Goal: Book appointment/travel/reservation

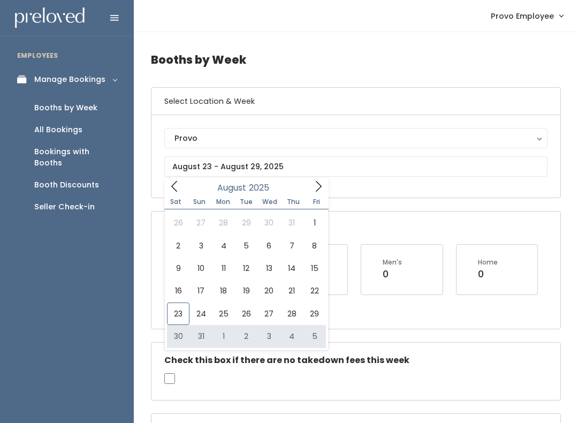
type input "[DATE] to [DATE]"
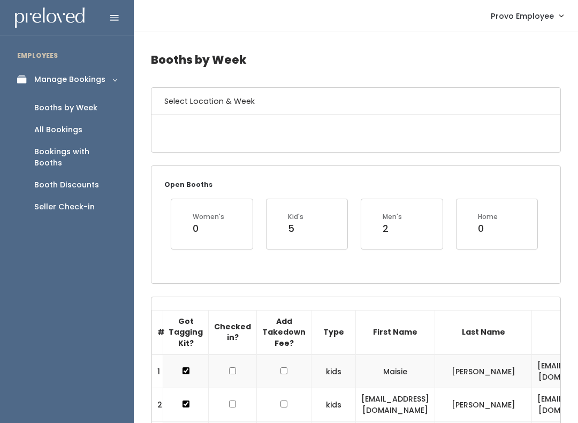
click at [379, 167] on div "Open Booths Women's 0 Kid's 5 Men's 2 Home 0" at bounding box center [356, 224] width 409 height 117
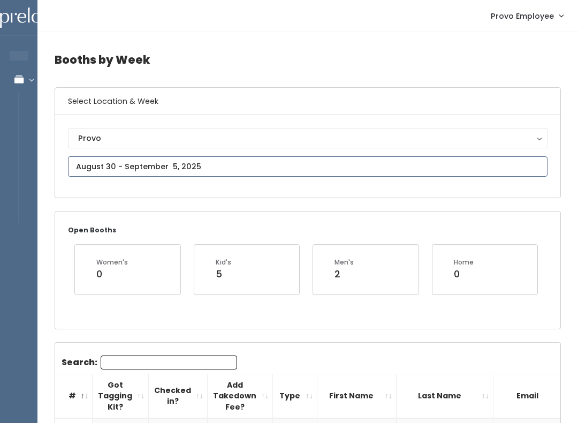
click at [348, 163] on input "text" at bounding box center [308, 166] width 480 height 20
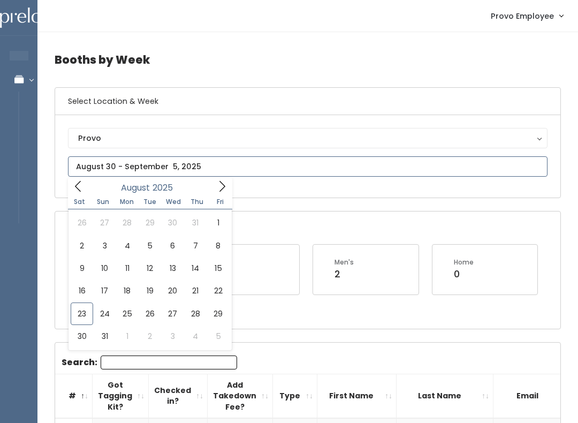
click at [219, 190] on icon at bounding box center [222, 186] width 12 height 12
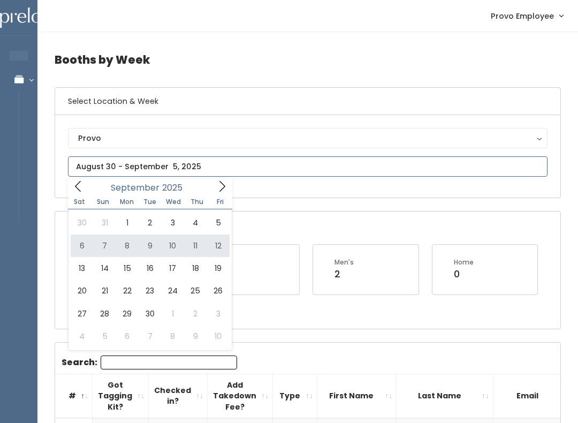
type input "September 6 to September 12"
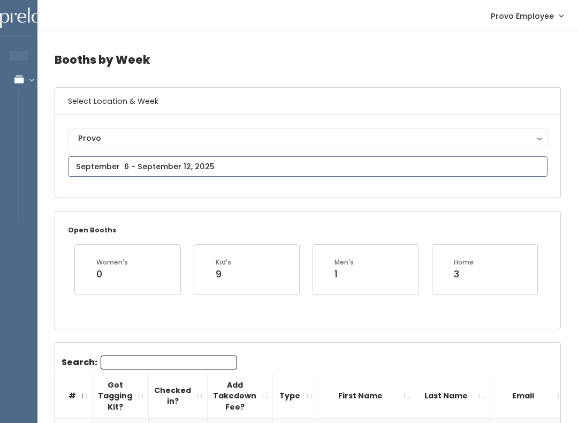
click at [281, 168] on input "text" at bounding box center [308, 166] width 480 height 20
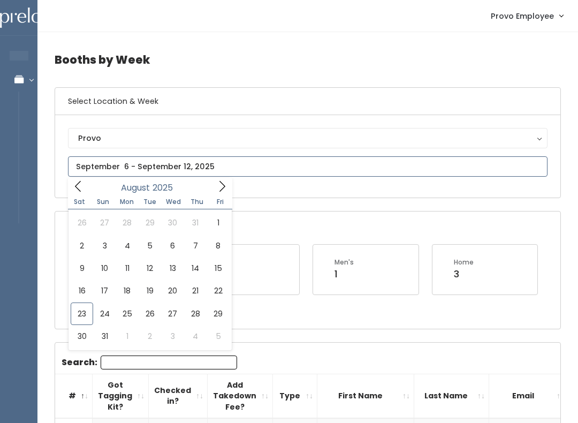
click at [217, 189] on icon at bounding box center [222, 186] width 12 height 12
